Goal: Transaction & Acquisition: Book appointment/travel/reservation

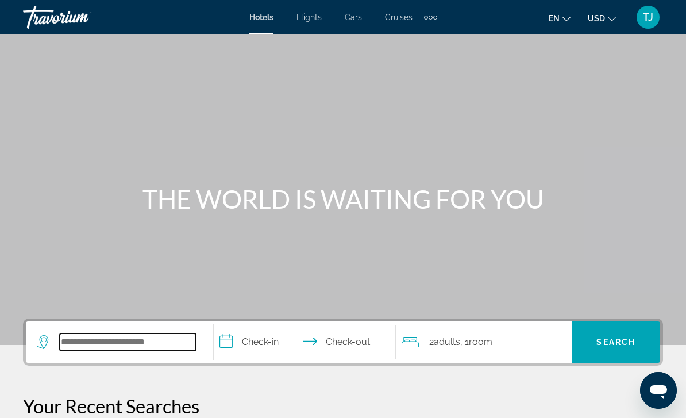
click at [153, 346] on input "Search widget" at bounding box center [128, 341] width 136 height 17
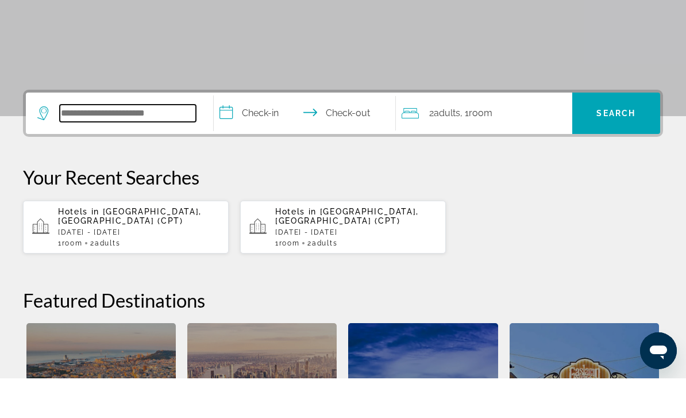
scroll to position [241, 0]
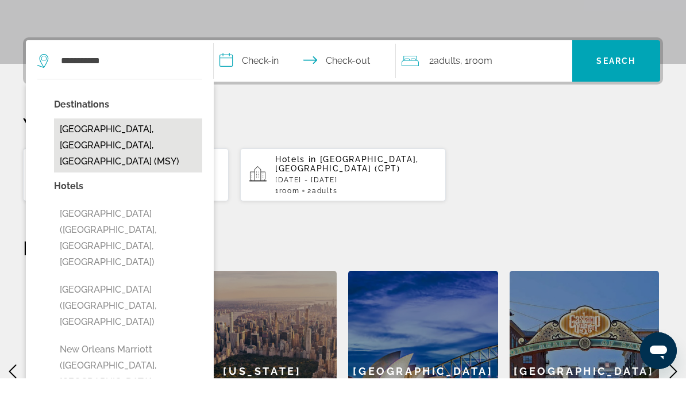
click at [174, 158] on button "[GEOGRAPHIC_DATA], [GEOGRAPHIC_DATA], [GEOGRAPHIC_DATA] (MSY)" at bounding box center [128, 185] width 148 height 54
type input "**********"
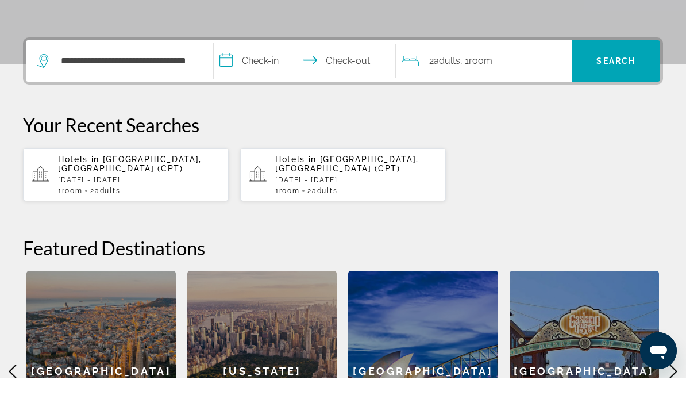
click at [266, 80] on input "**********" at bounding box center [307, 102] width 187 height 45
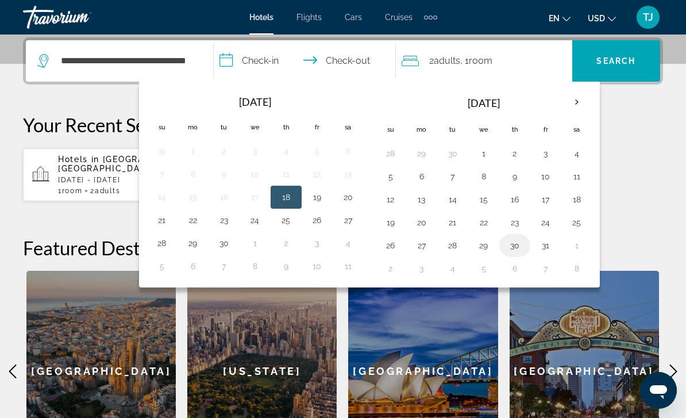
click at [516, 246] on button "30" at bounding box center [514, 245] width 18 height 16
click at [580, 98] on th "Next month" at bounding box center [576, 102] width 31 height 25
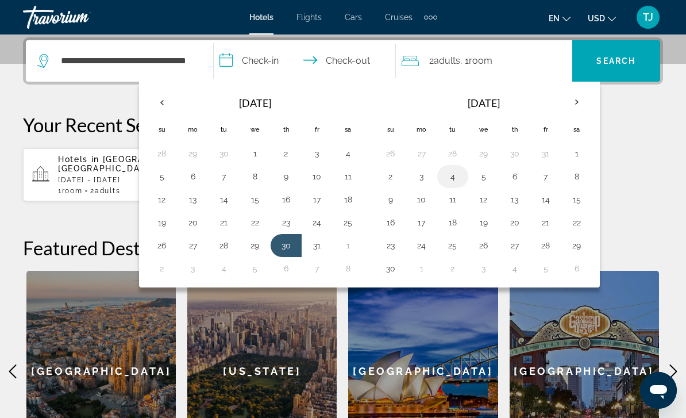
click at [456, 180] on button "4" at bounding box center [452, 176] width 18 height 16
type input "**********"
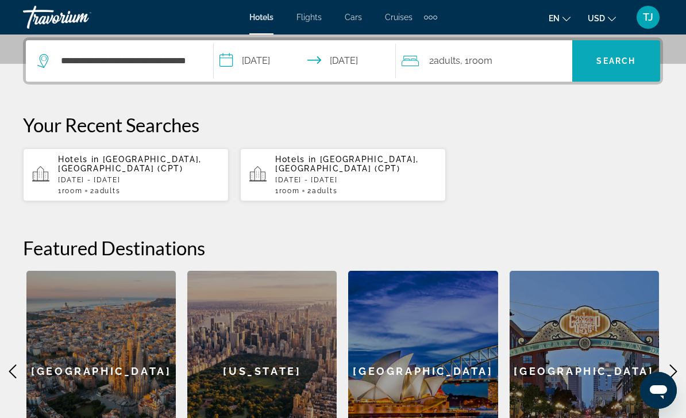
click at [637, 64] on span "Search widget" at bounding box center [616, 61] width 88 height 28
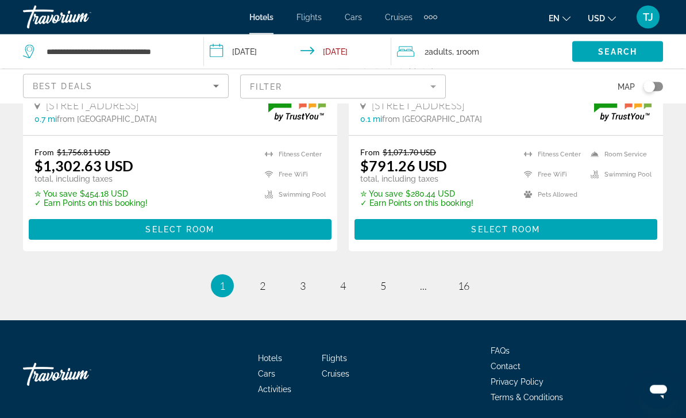
scroll to position [2463, 0]
click at [365, 88] on mat-form-field "Filter" at bounding box center [343, 87] width 206 height 24
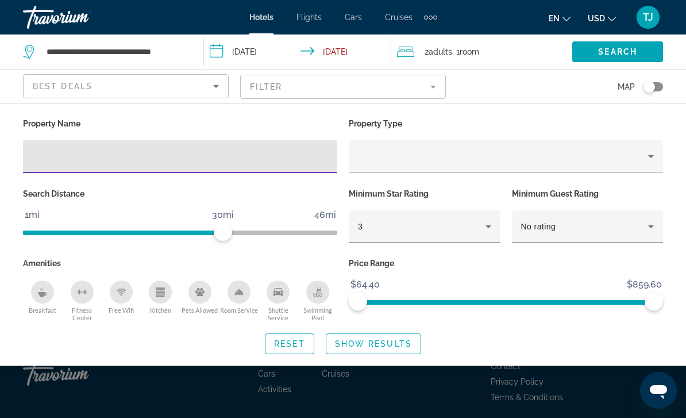
click at [273, 161] on input "Hotel Filters" at bounding box center [180, 157] width 296 height 14
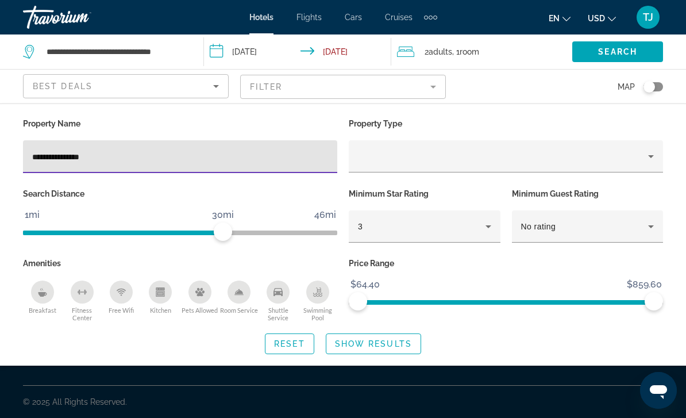
type input "**********"
click at [312, 20] on span "Flights" at bounding box center [308, 17] width 25 height 9
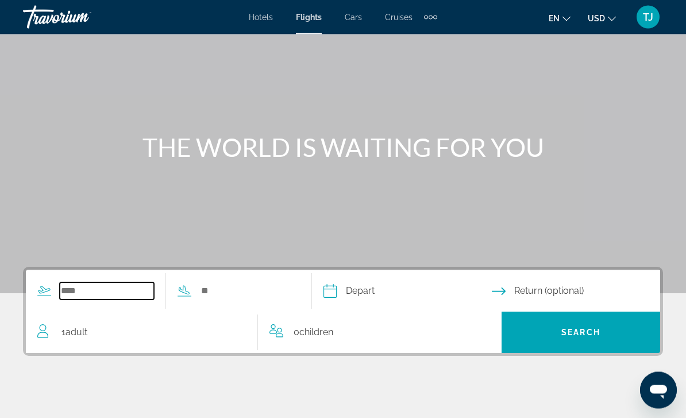
click at [115, 291] on input "Search widget" at bounding box center [107, 291] width 94 height 17
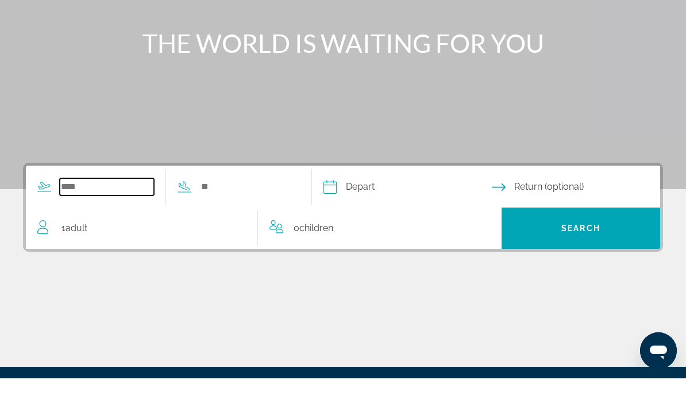
scroll to position [169, 0]
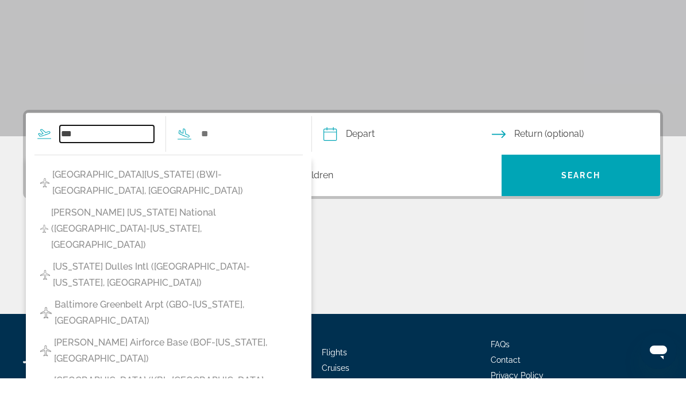
type input "***"
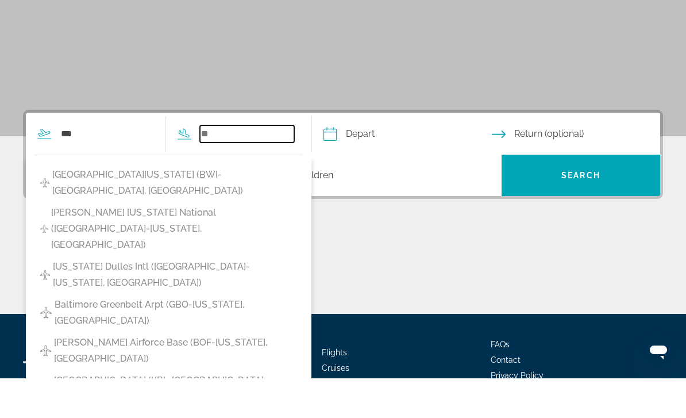
click at [282, 165] on input "Search widget" at bounding box center [247, 173] width 94 height 17
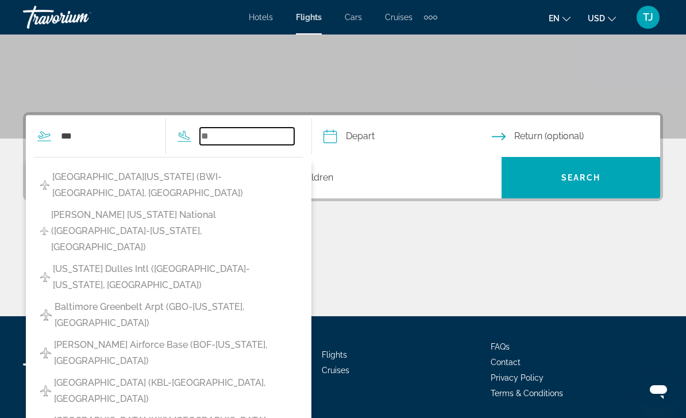
scroll to position [198, 0]
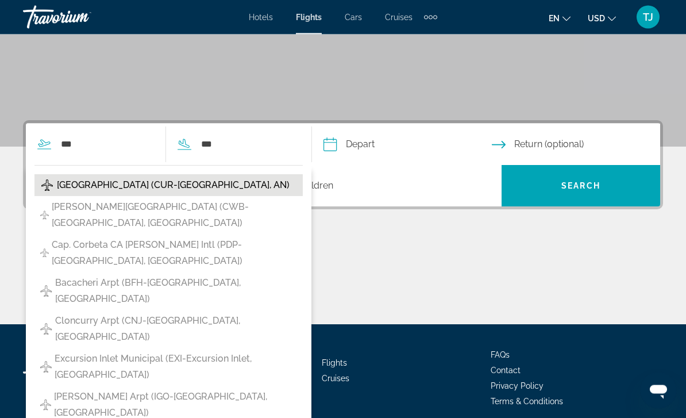
click at [229, 186] on span "[GEOGRAPHIC_DATA] (CUR-[GEOGRAPHIC_DATA], AN)" at bounding box center [173, 185] width 233 height 16
type input "**********"
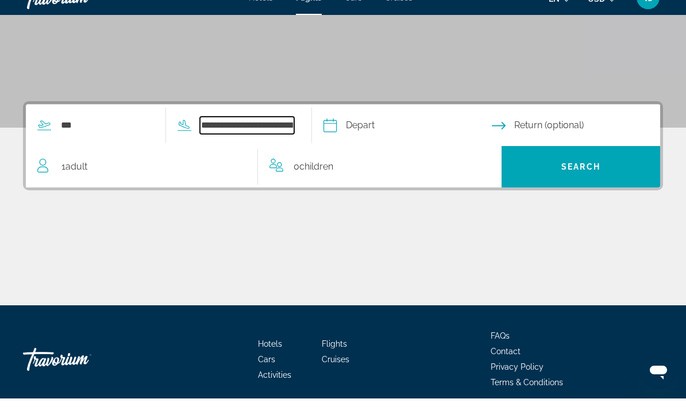
scroll to position [245, 0]
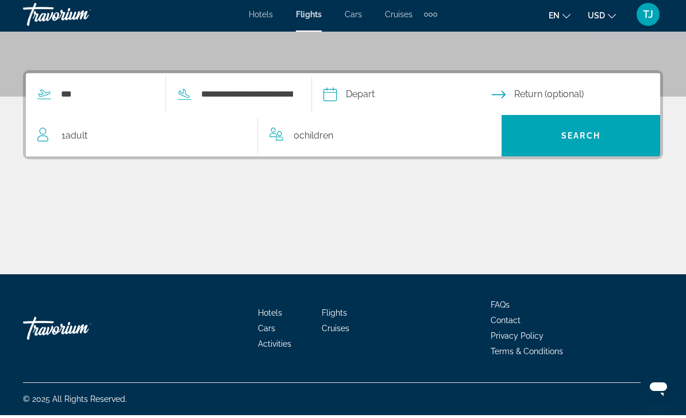
click at [446, 96] on input "Depart date" at bounding box center [407, 98] width 173 height 45
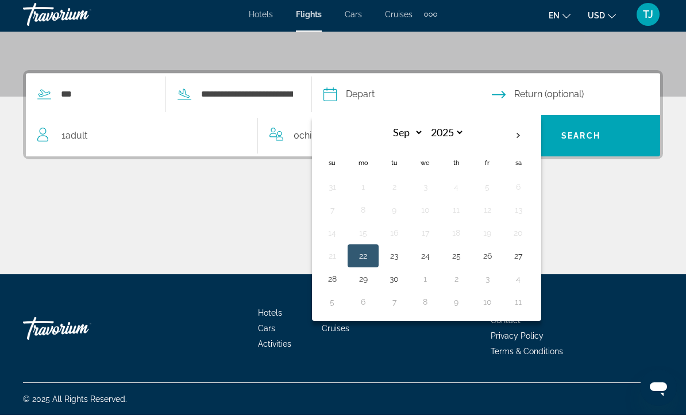
scroll to position [209, 0]
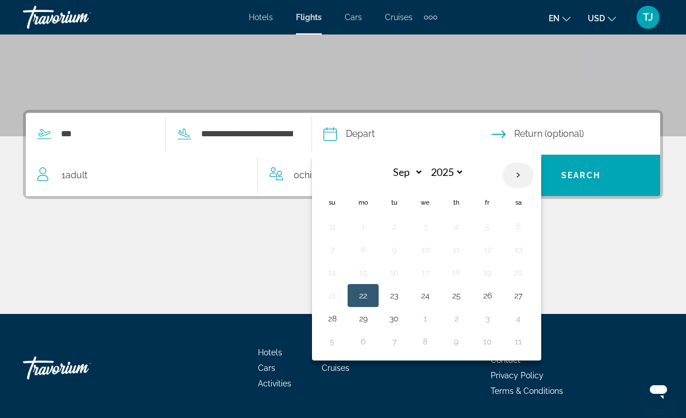
click at [534, 179] on th "Next month" at bounding box center [518, 175] width 31 height 25
click at [534, 177] on th "Next month" at bounding box center [518, 175] width 31 height 25
select select "**"
click at [403, 321] on button "30" at bounding box center [394, 318] width 18 height 16
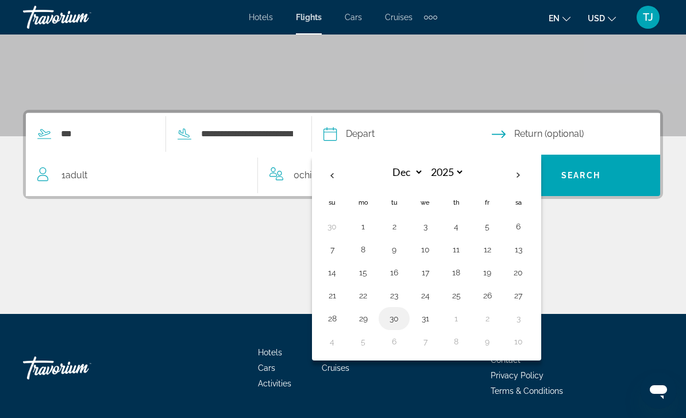
type input "**********"
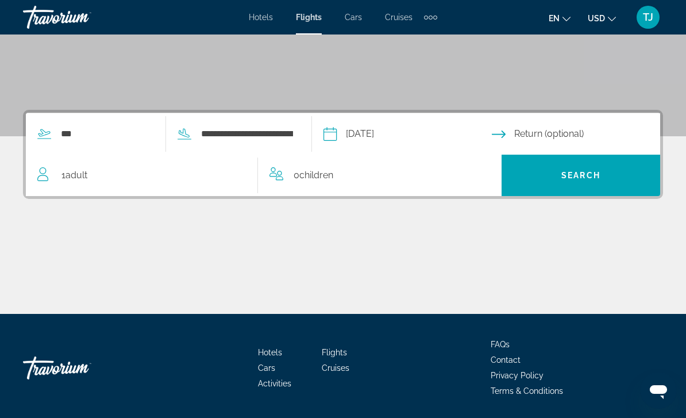
click at [592, 142] on input "Return date" at bounding box center [578, 135] width 173 height 45
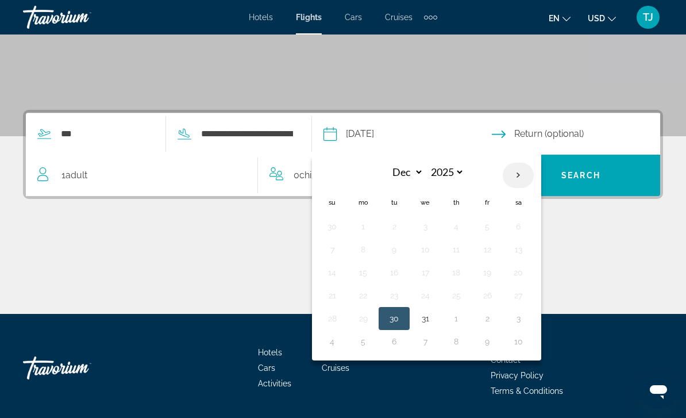
click at [534, 173] on th "Next month" at bounding box center [518, 175] width 31 height 25
select select "*"
select select "****"
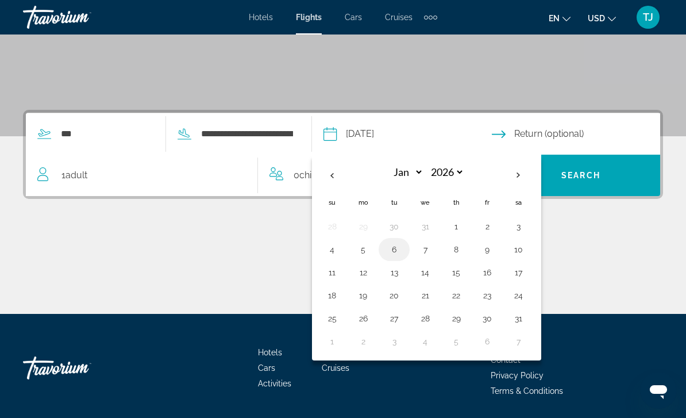
click at [403, 255] on button "6" at bounding box center [394, 249] width 18 height 16
type input "**********"
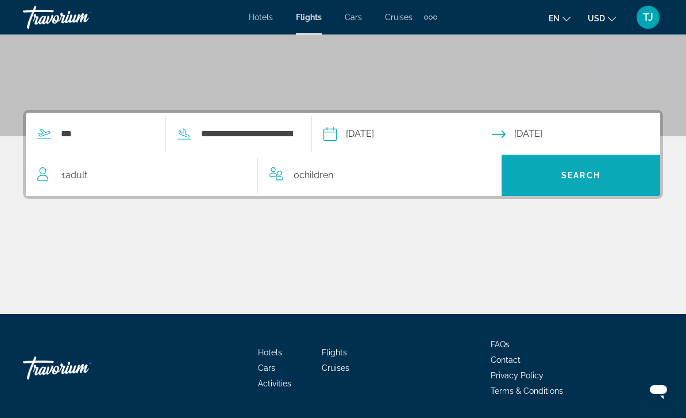
click at [621, 171] on span "Search widget" at bounding box center [580, 175] width 159 height 28
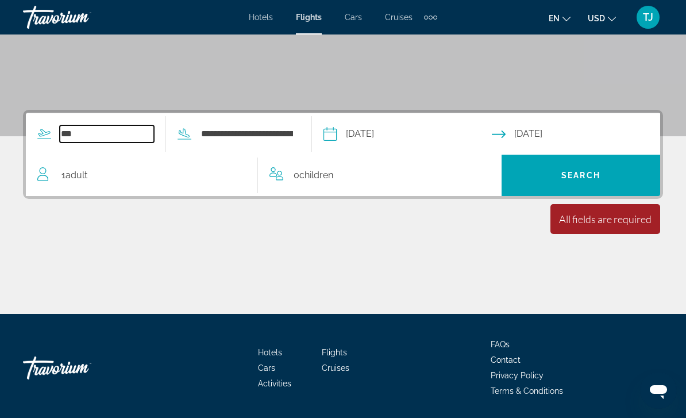
click at [138, 137] on input "***" at bounding box center [107, 133] width 94 height 17
type input "*"
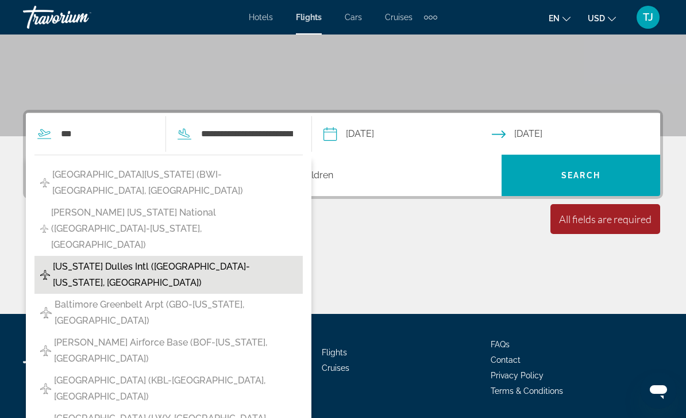
click at [215, 262] on span "[US_STATE] Dulles Intl ([GEOGRAPHIC_DATA]-[US_STATE], [GEOGRAPHIC_DATA])" at bounding box center [175, 274] width 244 height 32
type input "**********"
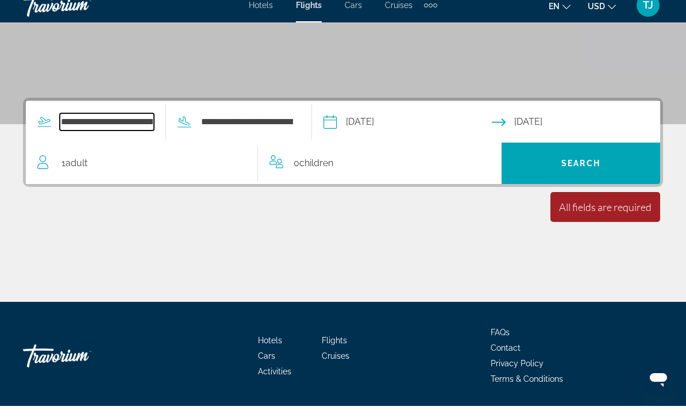
scroll to position [245, 0]
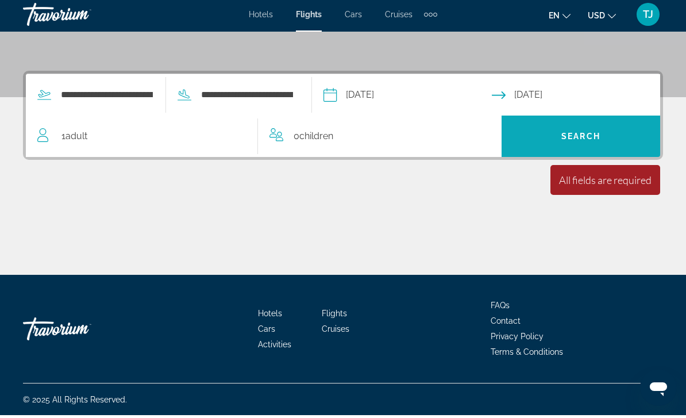
click at [600, 136] on span "Search" at bounding box center [580, 138] width 39 height 9
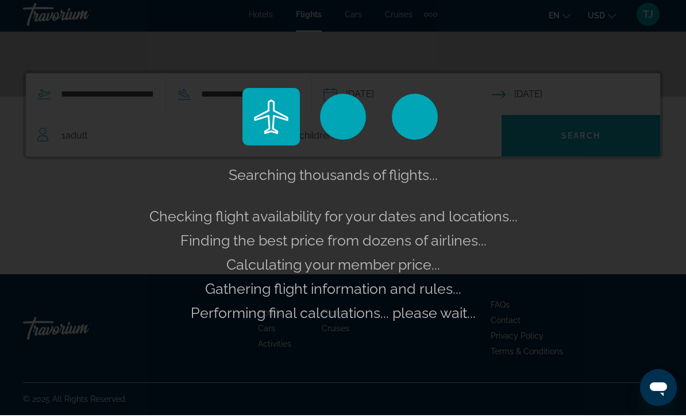
scroll to position [209, 0]
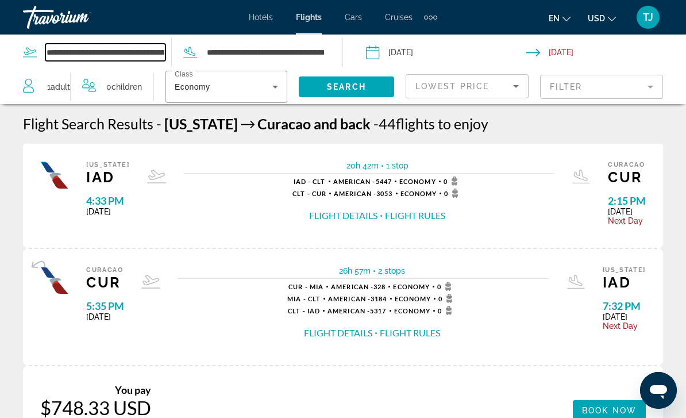
click at [111, 54] on input "**********" at bounding box center [105, 52] width 120 height 17
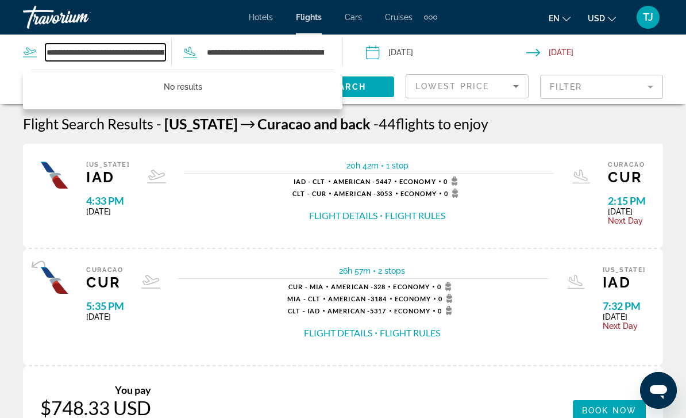
click at [150, 59] on input "**********" at bounding box center [105, 52] width 120 height 17
type input "*"
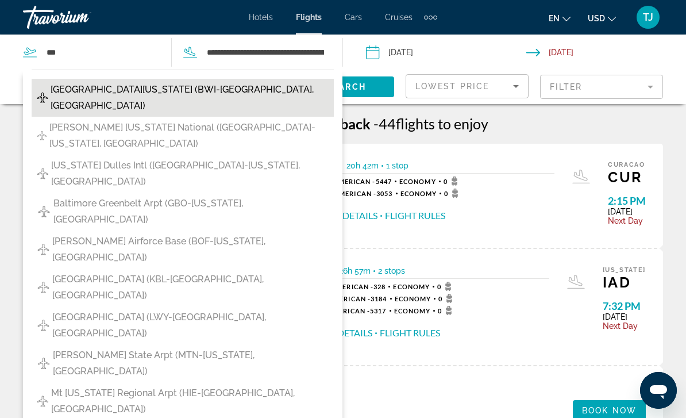
click at [191, 99] on span "[GEOGRAPHIC_DATA][US_STATE] (BWI-[GEOGRAPHIC_DATA], [GEOGRAPHIC_DATA])" at bounding box center [189, 98] width 277 height 32
type input "**********"
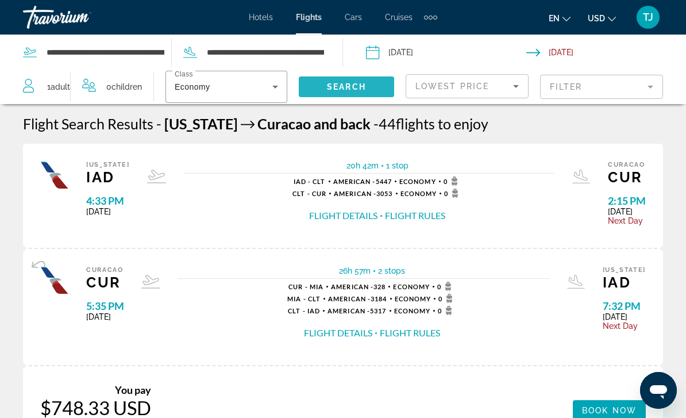
click at [347, 90] on span "Search" at bounding box center [346, 86] width 39 height 9
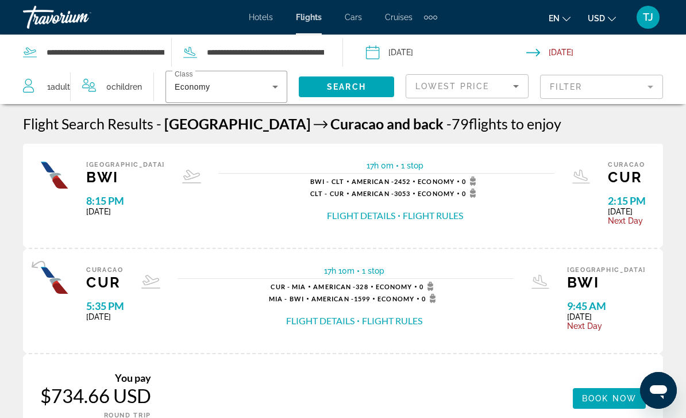
click at [267, 21] on span "Hotels" at bounding box center [261, 17] width 24 height 9
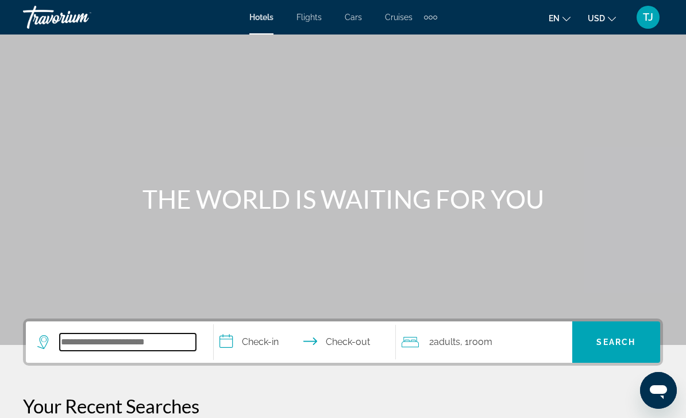
click at [164, 346] on input "Search widget" at bounding box center [128, 341] width 136 height 17
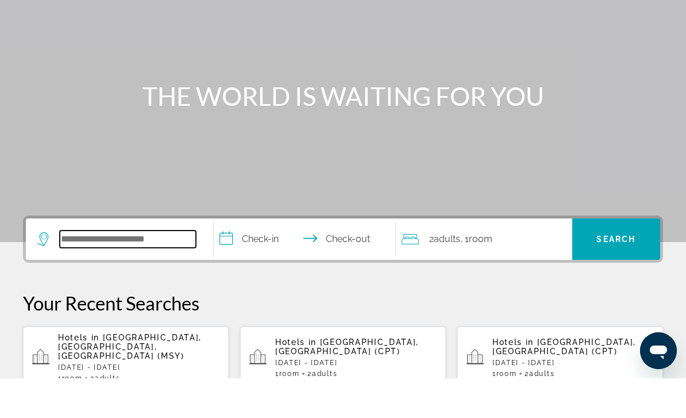
scroll to position [241, 0]
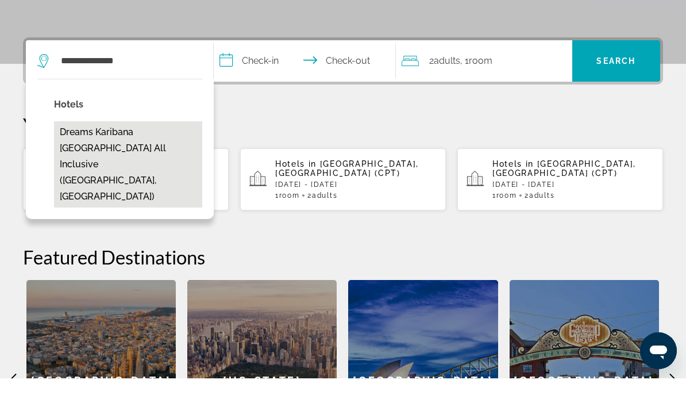
click at [109, 161] on button "Dreams Karibana Cartagena Golf & Spa Resort All Inclusive (Cartagena, CO)" at bounding box center [128, 204] width 148 height 86
type input "**********"
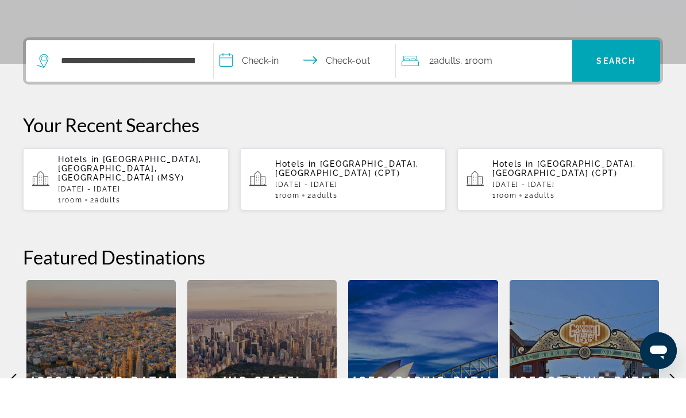
click at [272, 80] on input "**********" at bounding box center [307, 102] width 187 height 45
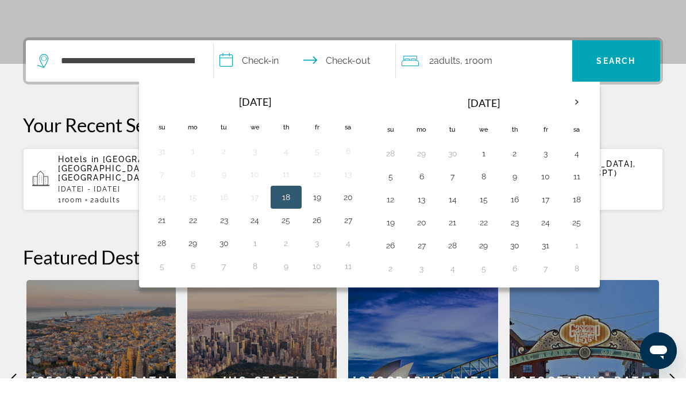
scroll to position [281, 0]
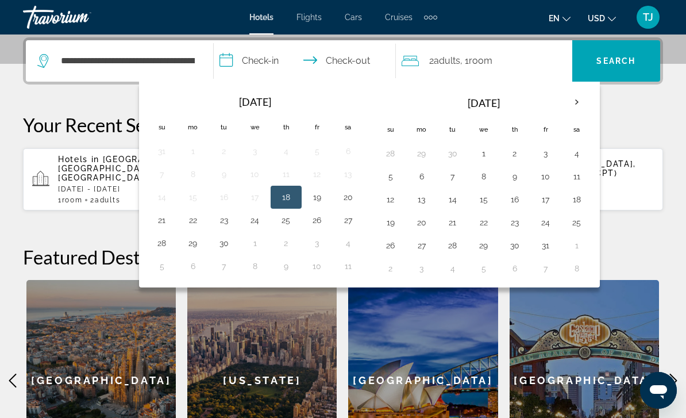
click at [589, 106] on th "Next month" at bounding box center [576, 102] width 31 height 25
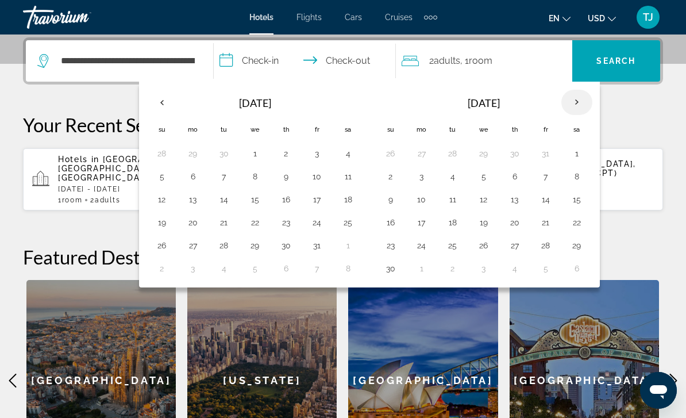
click at [591, 99] on th "Next month" at bounding box center [576, 102] width 31 height 25
click at [592, 104] on th "Next month" at bounding box center [576, 102] width 31 height 25
click at [393, 198] on button "11" at bounding box center [390, 199] width 18 height 16
click at [517, 199] on button "15" at bounding box center [514, 199] width 18 height 16
type input "**********"
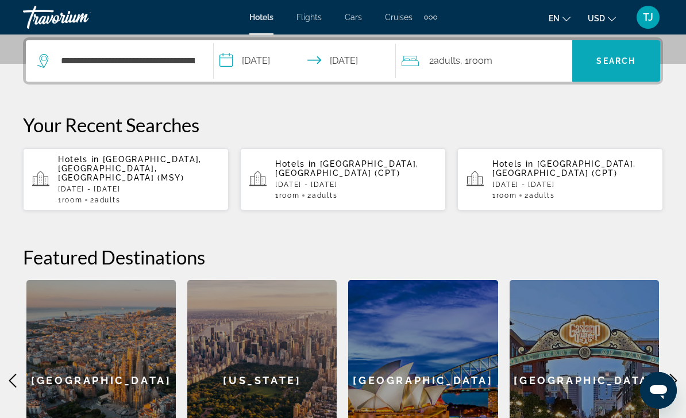
click at [635, 61] on span "Search" at bounding box center [615, 60] width 39 height 9
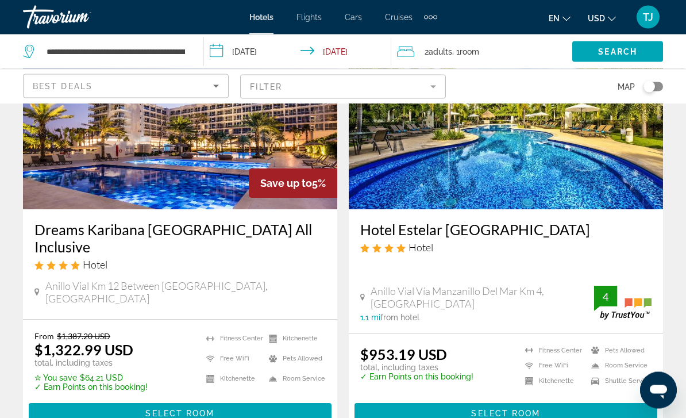
scroll to position [118, 0]
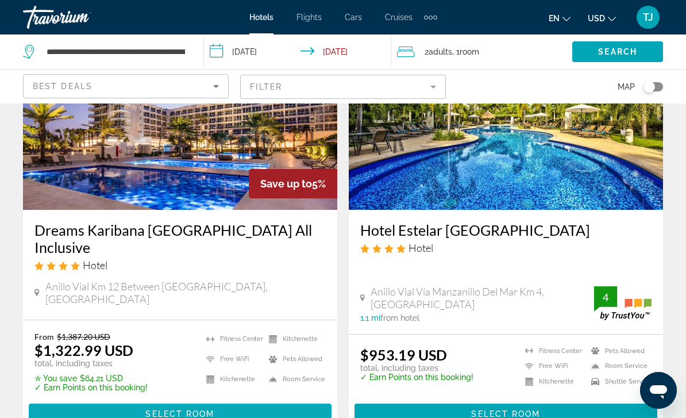
click at [147, 409] on span "Select Room" at bounding box center [179, 413] width 69 height 9
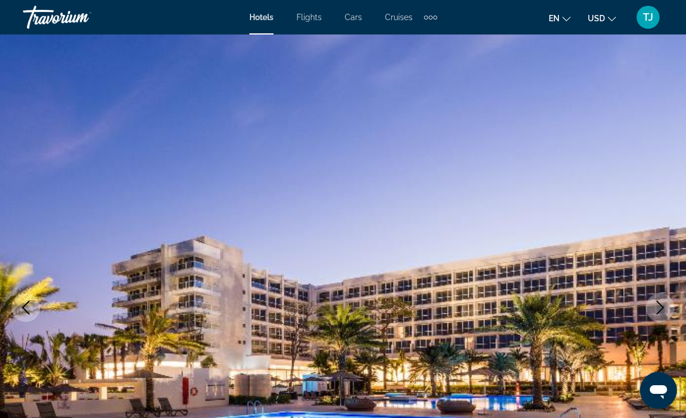
click at [589, 307] on img "Main content" at bounding box center [343, 307] width 686 height 546
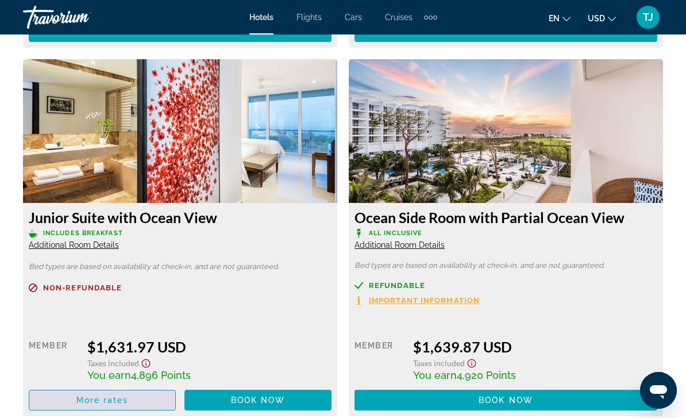
scroll to position [4393, 0]
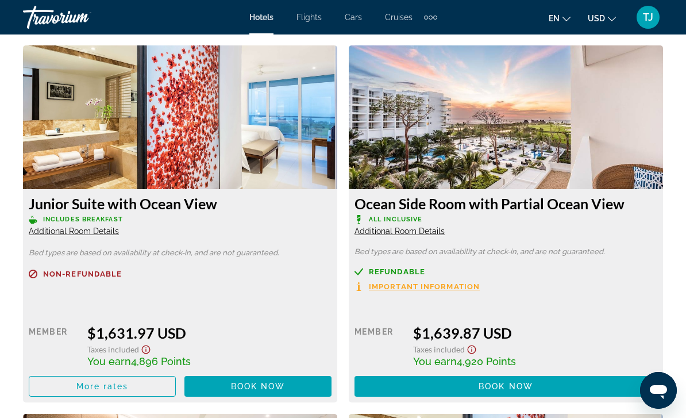
click at [62, 226] on span "Additional Room Details" at bounding box center [74, 230] width 90 height 9
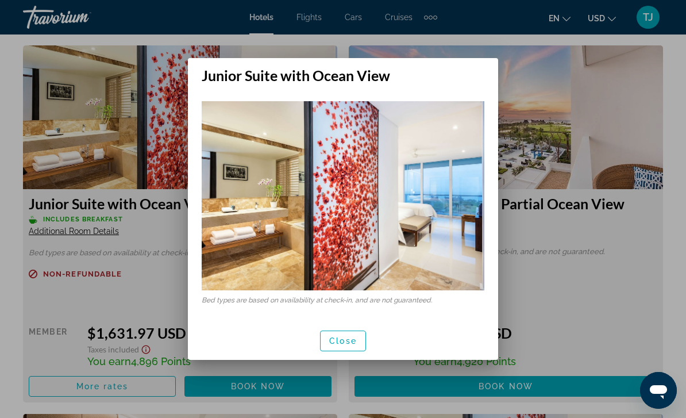
scroll to position [0, 0]
click at [346, 346] on span "button" at bounding box center [343, 341] width 45 height 28
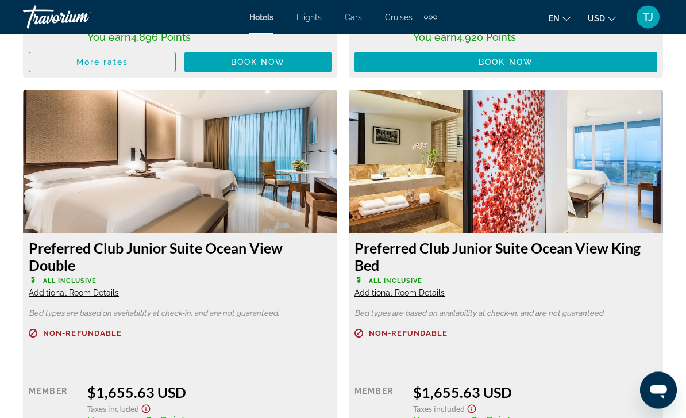
scroll to position [4718, 0]
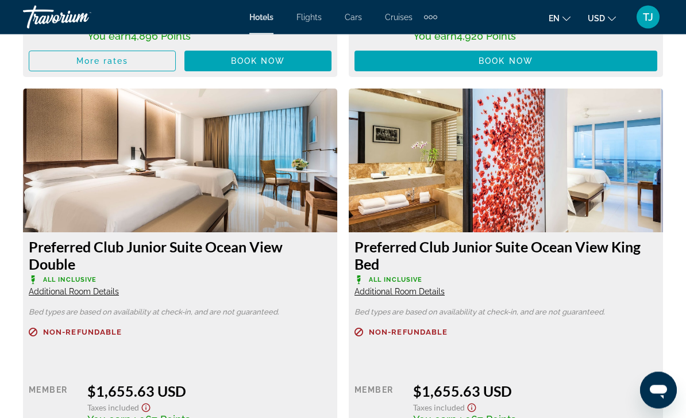
click at [408, 287] on span "Additional Room Details" at bounding box center [399, 291] width 90 height 9
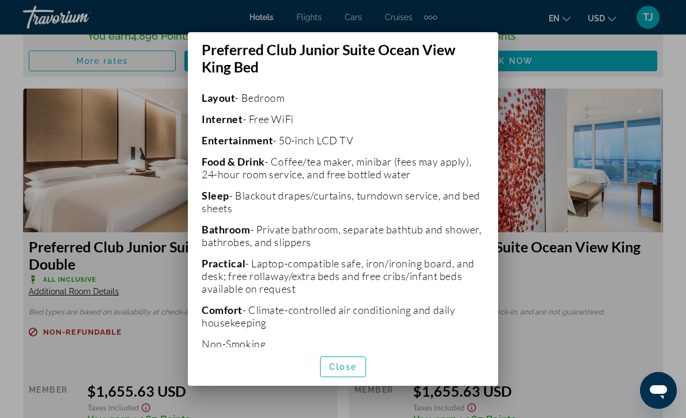
scroll to position [276, 0]
click at [343, 380] on span "button" at bounding box center [343, 367] width 45 height 28
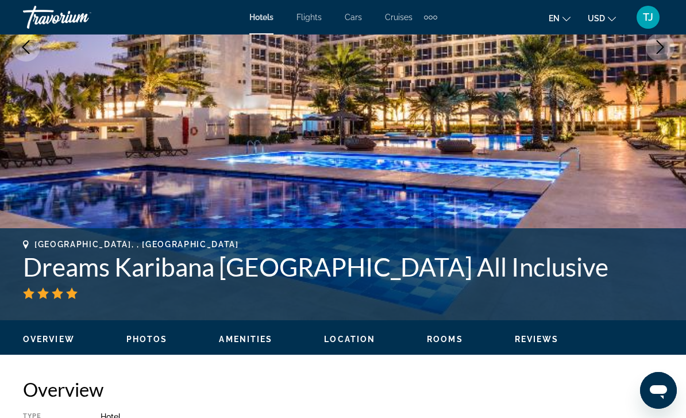
scroll to position [262, 0]
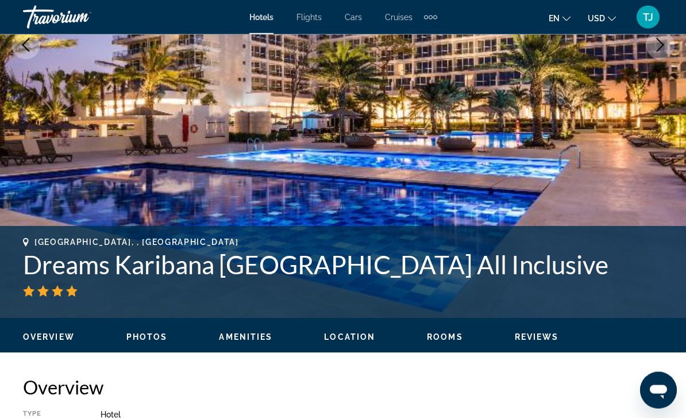
click at [133, 204] on img "Main content" at bounding box center [343, 46] width 686 height 546
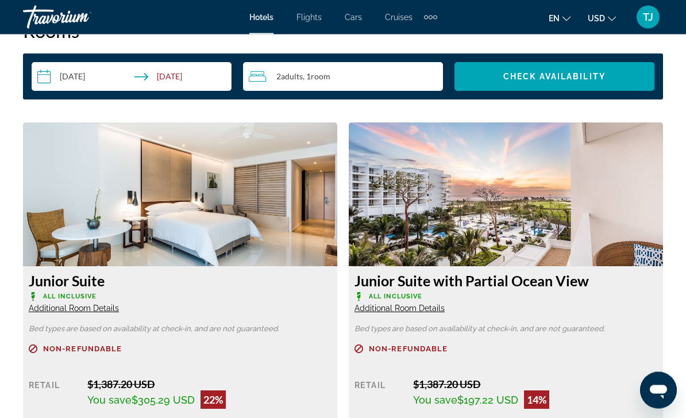
scroll to position [1680, 0]
click at [418, 312] on span "Additional Room Details" at bounding box center [399, 307] width 90 height 9
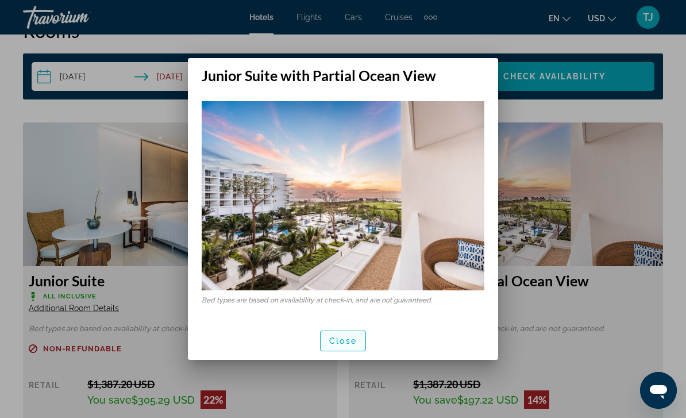
click at [362, 345] on span "button" at bounding box center [343, 341] width 45 height 28
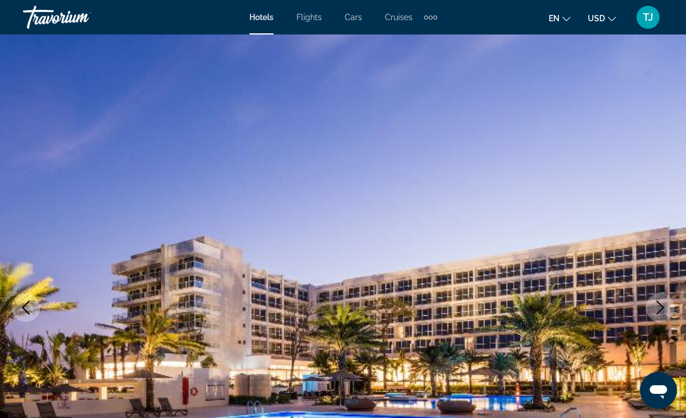
scroll to position [1680, 0]
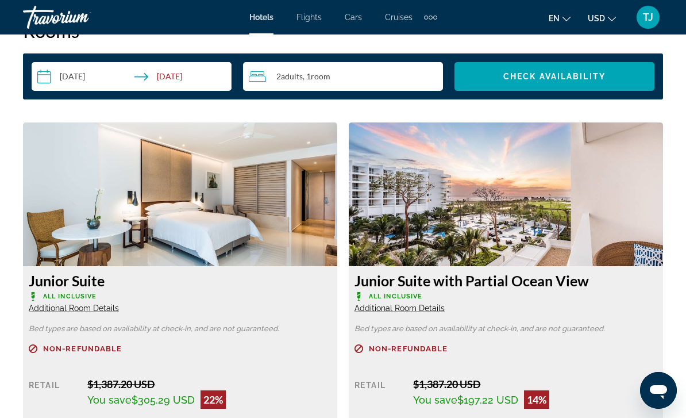
click at [435, 312] on span "Additional Room Details" at bounding box center [399, 307] width 90 height 9
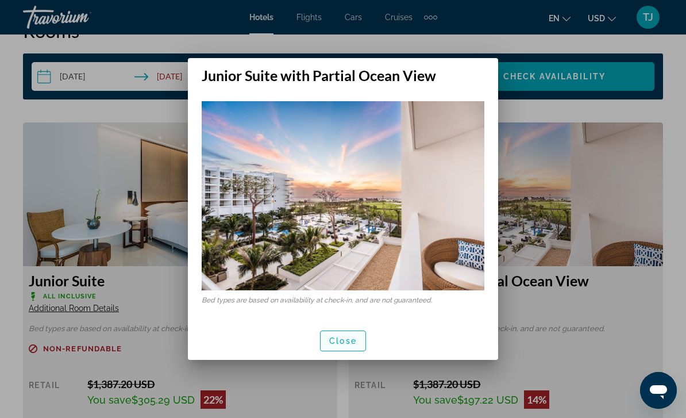
click at [362, 342] on span "button" at bounding box center [343, 341] width 45 height 28
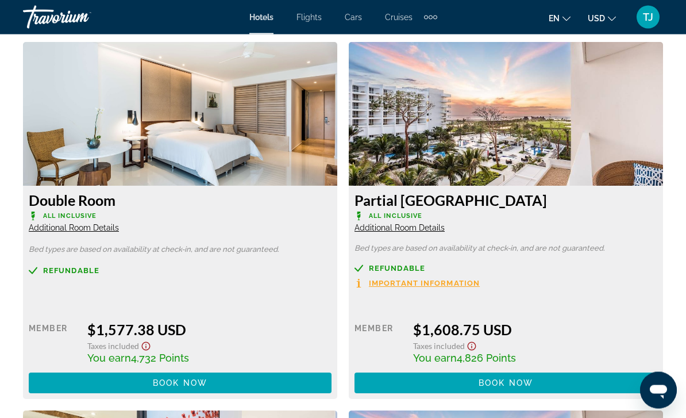
scroll to position [4024, 0]
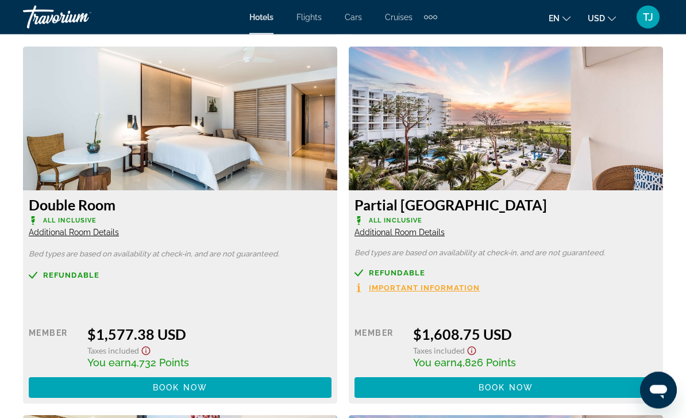
click at [475, 347] on icon "Show Taxes and Fees disclaimer" at bounding box center [472, 351] width 9 height 9
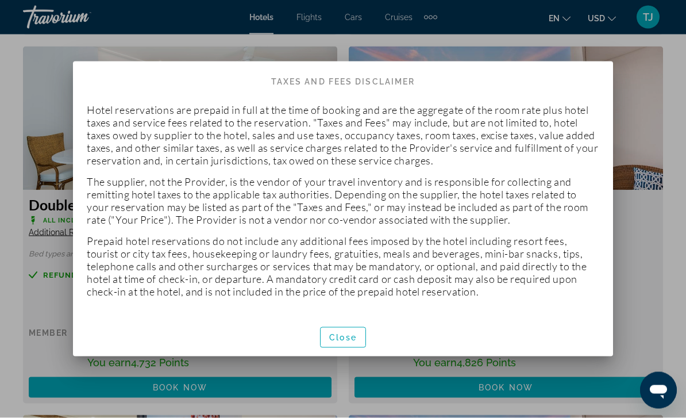
scroll to position [0, 0]
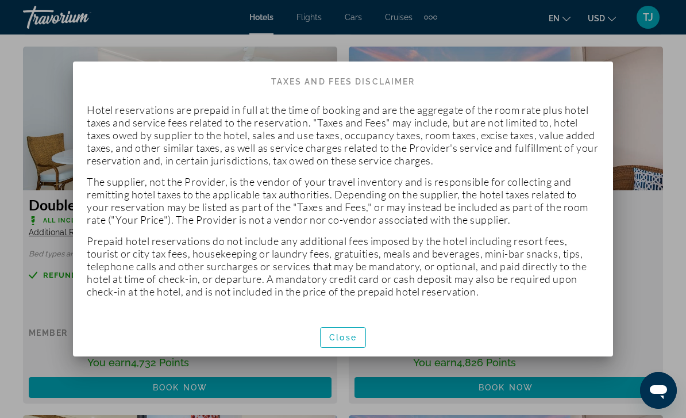
click at [356, 345] on span "button" at bounding box center [343, 337] width 45 height 28
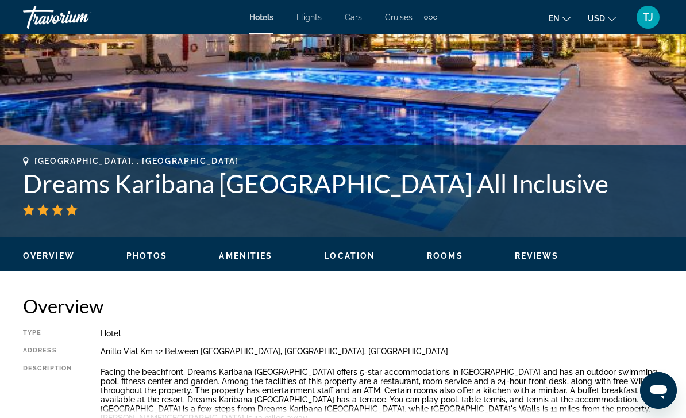
click at [144, 252] on span "Photos" at bounding box center [146, 255] width 41 height 9
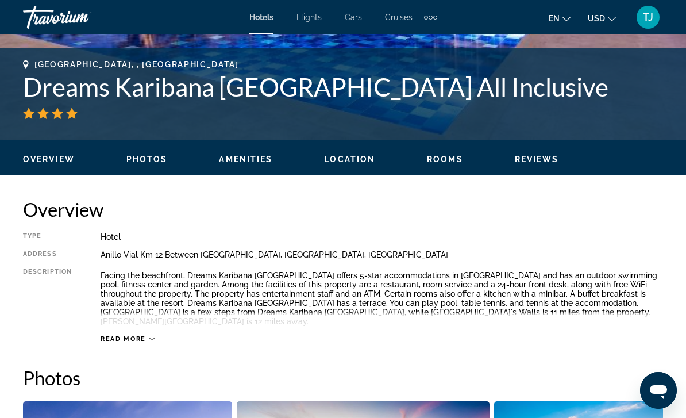
scroll to position [426, 0]
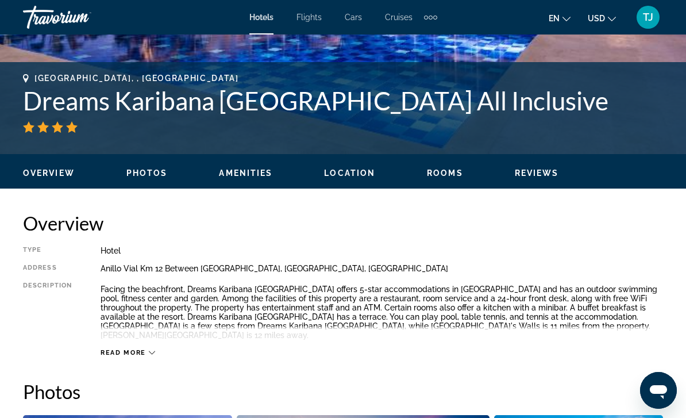
click at [253, 168] on span "Amenities" at bounding box center [245, 172] width 53 height 9
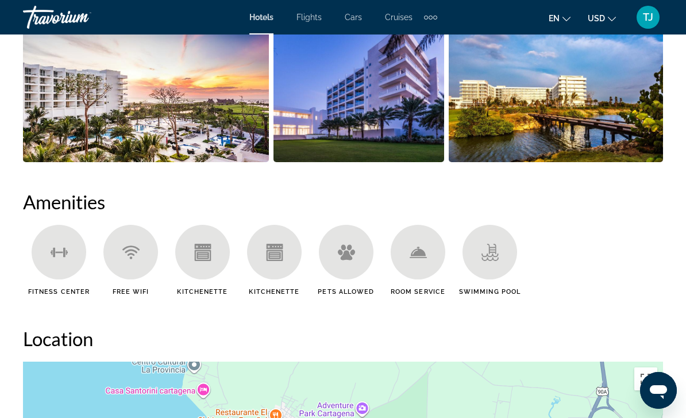
scroll to position [1091, 0]
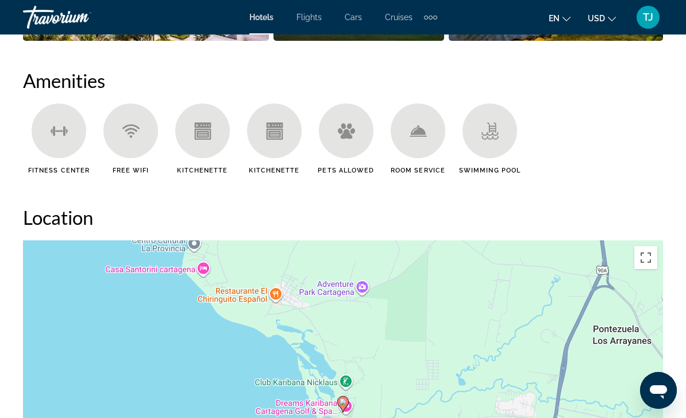
click at [496, 137] on icon "Main content" at bounding box center [489, 130] width 17 height 17
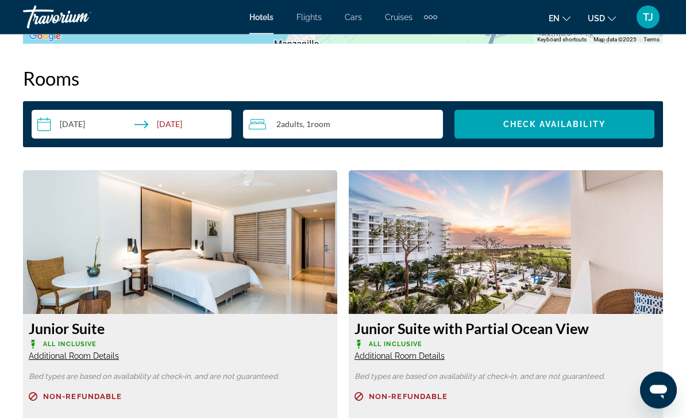
scroll to position [1604, 0]
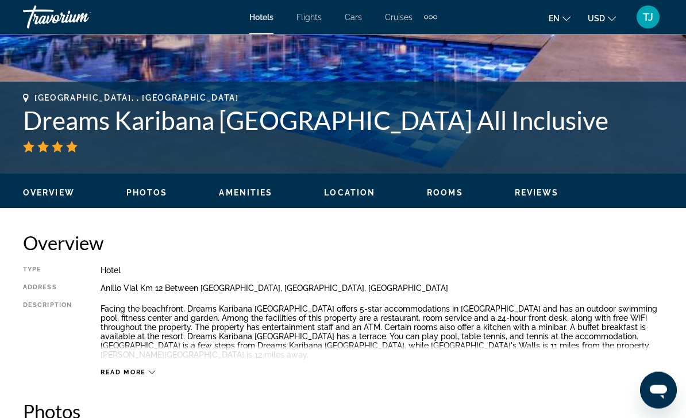
click at [450, 188] on span "Rooms" at bounding box center [445, 192] width 36 height 9
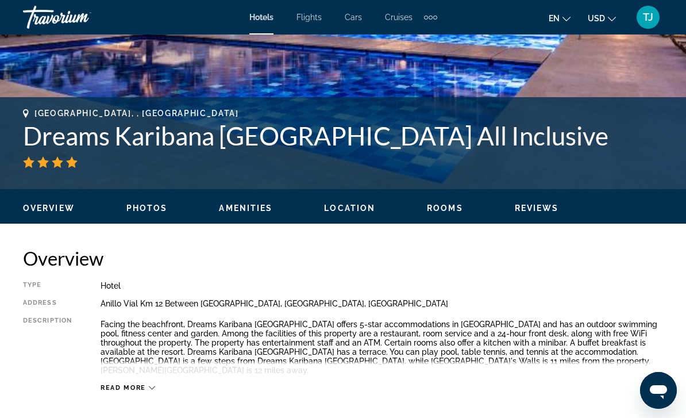
scroll to position [391, 0]
click at [546, 208] on span "Reviews" at bounding box center [537, 208] width 44 height 9
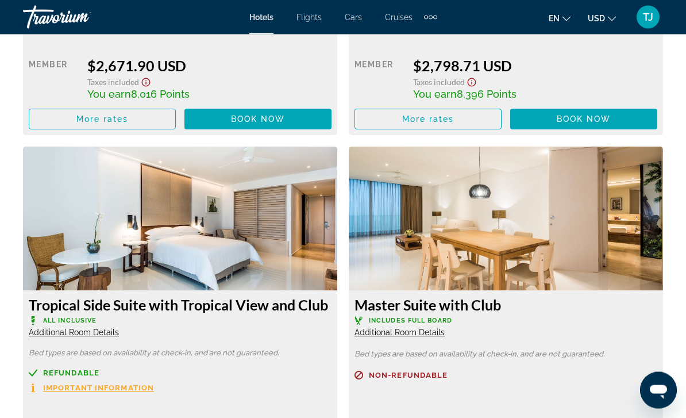
scroll to position [7680, 0]
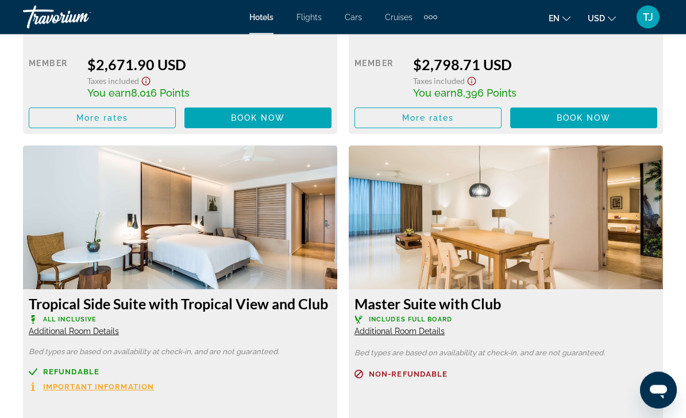
click at [422, 327] on span "Additional Room Details" at bounding box center [399, 331] width 90 height 9
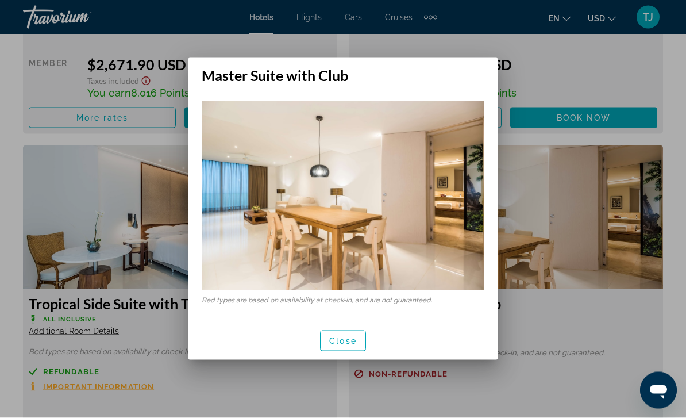
scroll to position [0, 0]
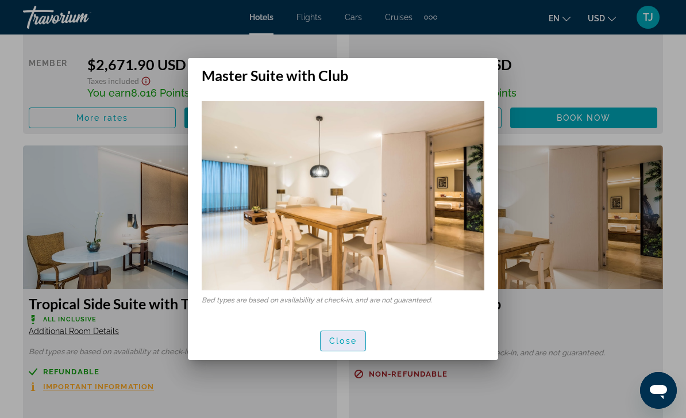
click at [357, 353] on span "button" at bounding box center [343, 341] width 45 height 28
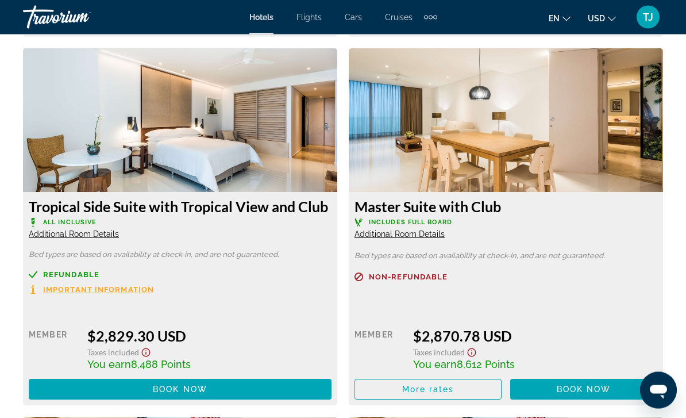
scroll to position [7781, 0]
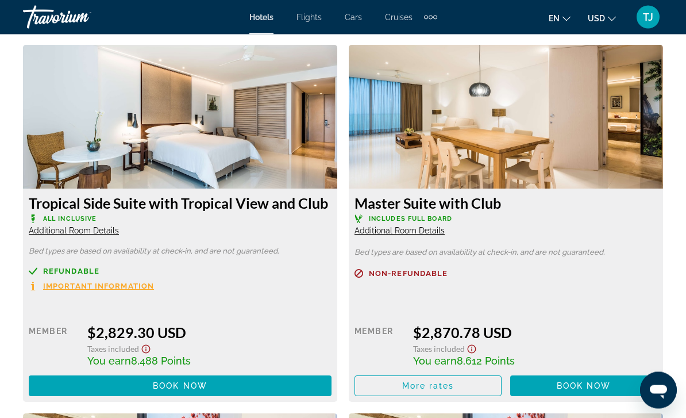
click at [478, 372] on span "Main content" at bounding box center [428, 386] width 146 height 28
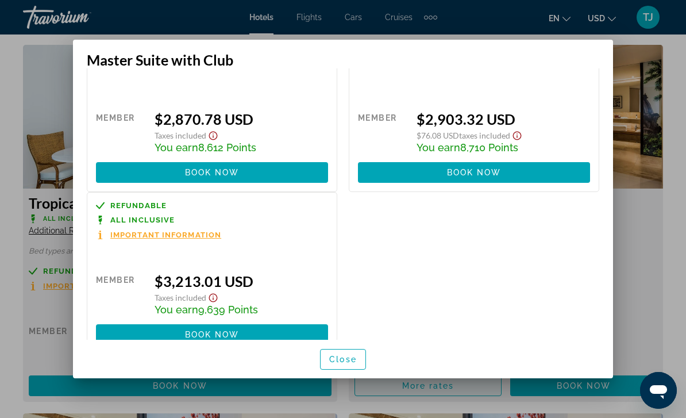
scroll to position [59, 0]
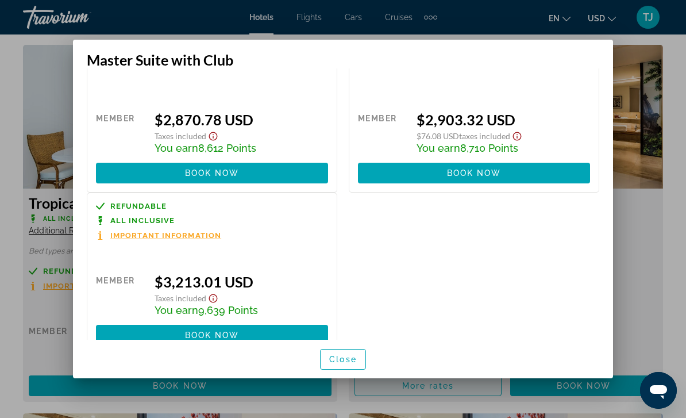
click at [355, 364] on span "Close" at bounding box center [343, 358] width 28 height 9
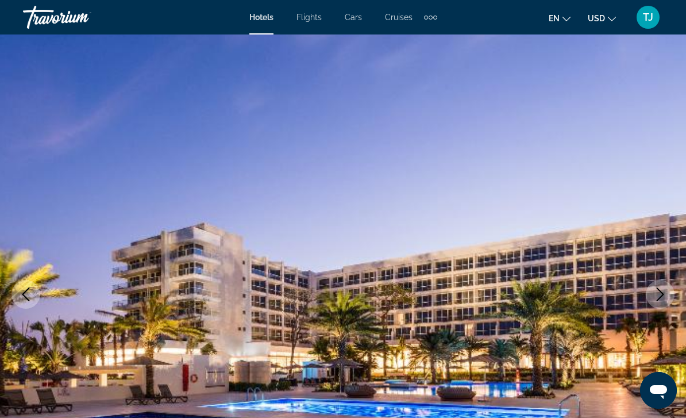
scroll to position [0, 0]
